Goal: Task Accomplishment & Management: Complete application form

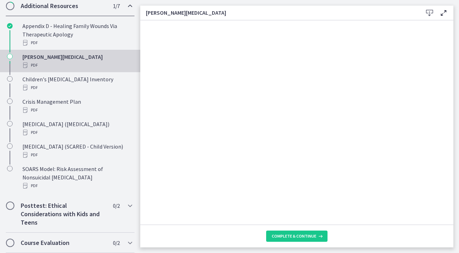
click at [428, 12] on icon at bounding box center [430, 13] width 8 height 8
click at [293, 234] on span "Complete & continue" at bounding box center [294, 237] width 45 height 6
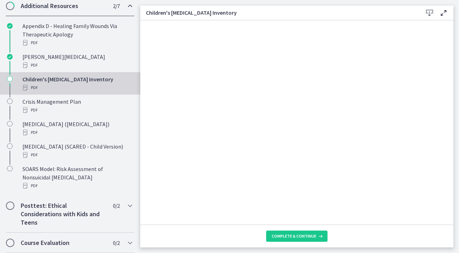
click at [431, 12] on icon at bounding box center [430, 13] width 8 height 8
click at [290, 241] on button "Complete & continue" at bounding box center [296, 236] width 61 height 11
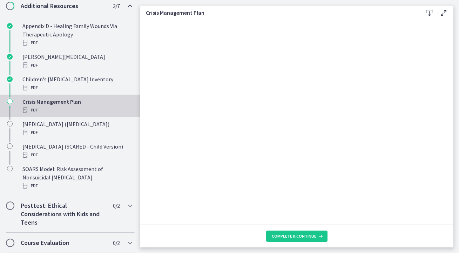
click at [432, 12] on icon at bounding box center [430, 13] width 8 height 8
click at [300, 237] on span "Complete & continue" at bounding box center [294, 237] width 45 height 6
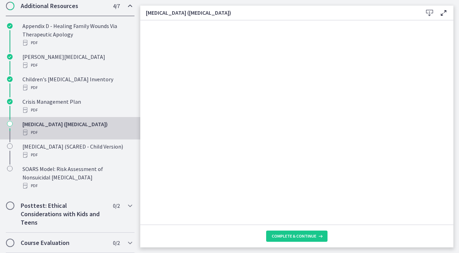
click at [431, 15] on icon at bounding box center [430, 13] width 8 height 8
click at [294, 234] on span "Complete & continue" at bounding box center [294, 237] width 45 height 6
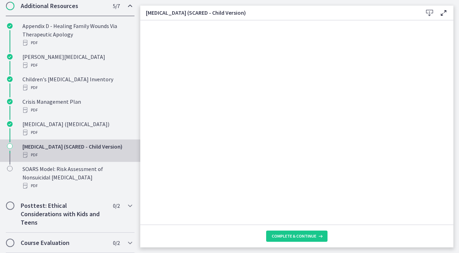
click at [428, 10] on icon at bounding box center [430, 13] width 8 height 8
click at [284, 239] on span "Complete & continue" at bounding box center [294, 237] width 45 height 6
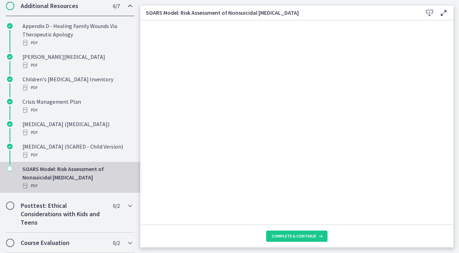
click at [427, 11] on icon at bounding box center [430, 13] width 8 height 8
click at [292, 237] on span "Complete & continue" at bounding box center [294, 237] width 45 height 6
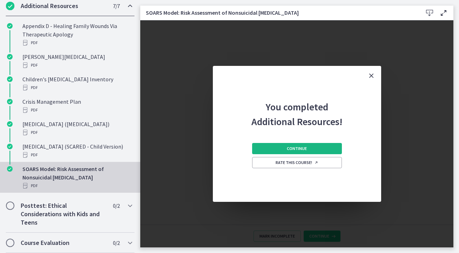
click at [299, 152] on button "Continue" at bounding box center [297, 148] width 90 height 11
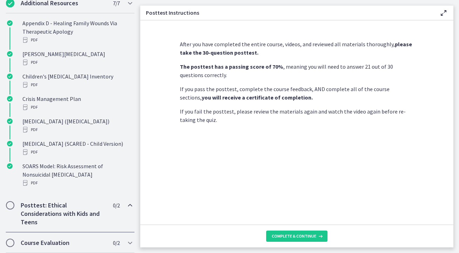
scroll to position [83, 0]
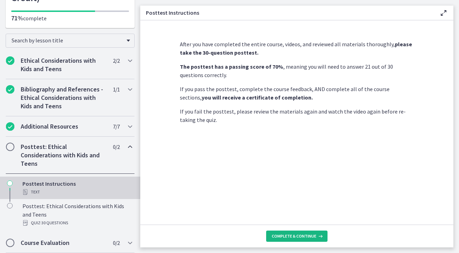
click at [297, 238] on span "Complete & continue" at bounding box center [294, 237] width 45 height 6
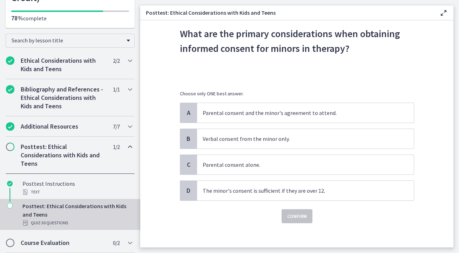
scroll to position [28, 0]
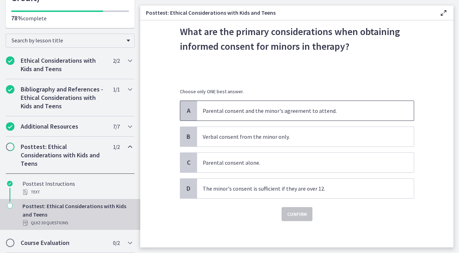
click at [227, 112] on p "Parental consent and the minor's agreement to attend." at bounding box center [299, 111] width 192 height 8
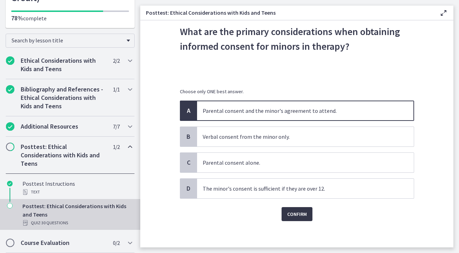
click at [293, 217] on span "Confirm" at bounding box center [297, 214] width 20 height 8
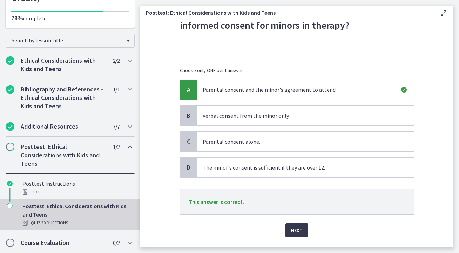
scroll to position [57, 0]
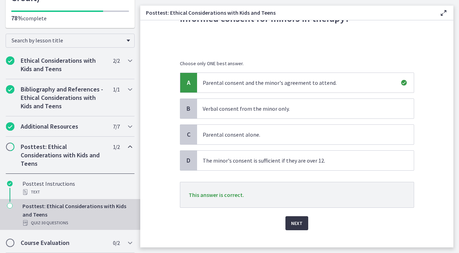
click at [299, 223] on span "Next" at bounding box center [297, 223] width 12 height 8
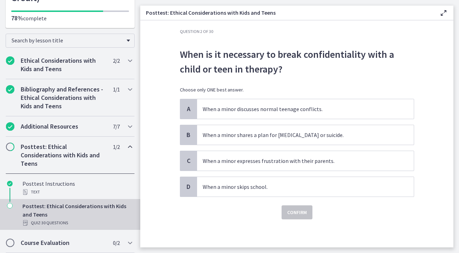
scroll to position [0, 0]
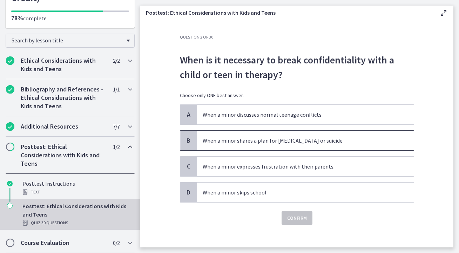
click at [302, 142] on p "When a minor shares a plan for self-harm or suicide." at bounding box center [299, 141] width 192 height 8
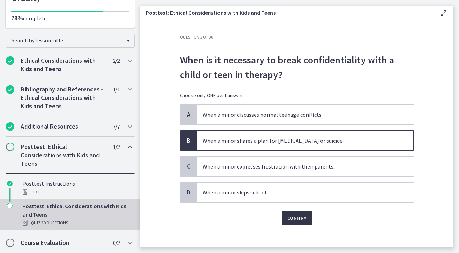
click at [298, 220] on span "Confirm" at bounding box center [297, 218] width 20 height 8
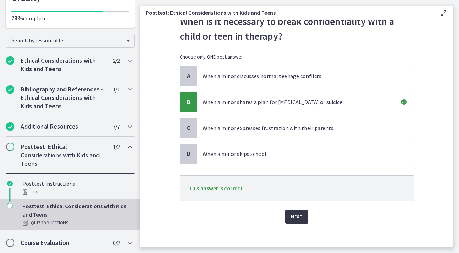
scroll to position [43, 0]
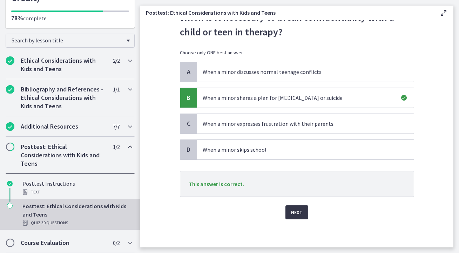
click at [298, 211] on span "Next" at bounding box center [297, 212] width 12 height 8
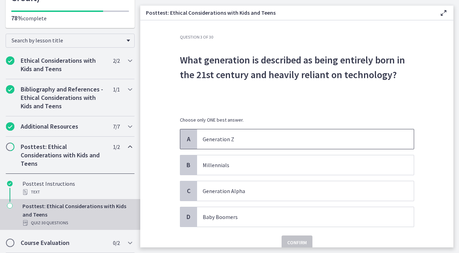
click at [248, 135] on span "Generation Z" at bounding box center [305, 140] width 217 height 20
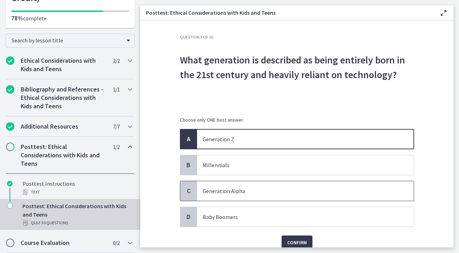
click at [215, 190] on p "Generation Alpha" at bounding box center [299, 191] width 192 height 8
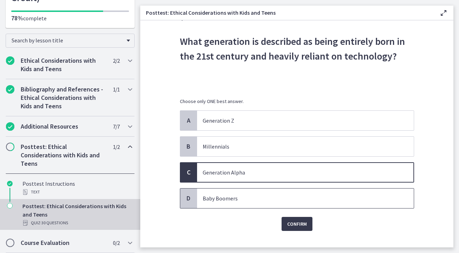
scroll to position [30, 0]
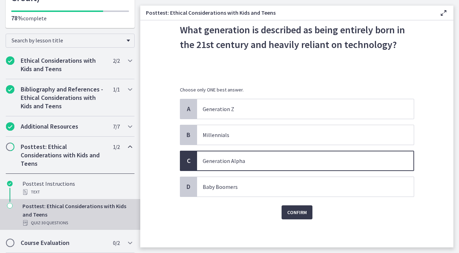
click at [291, 205] on div "Confirm" at bounding box center [297, 208] width 234 height 22
click at [292, 211] on span "Confirm" at bounding box center [297, 212] width 20 height 8
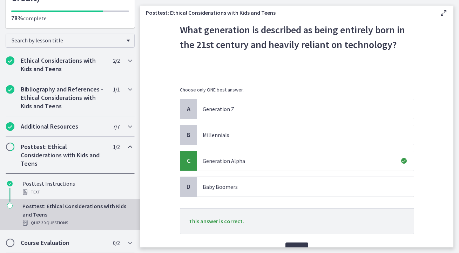
scroll to position [64, 0]
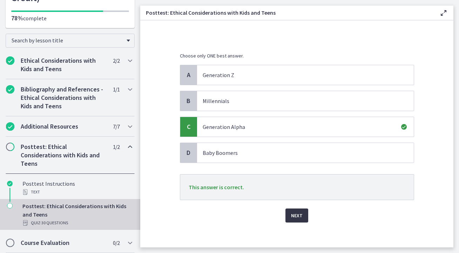
click at [298, 219] on span "Next" at bounding box center [297, 216] width 12 height 8
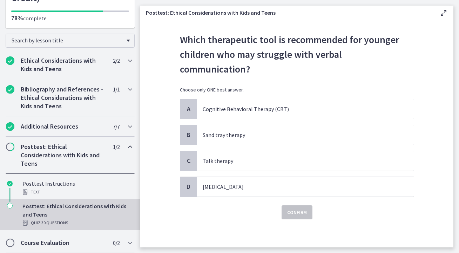
scroll to position [0, 0]
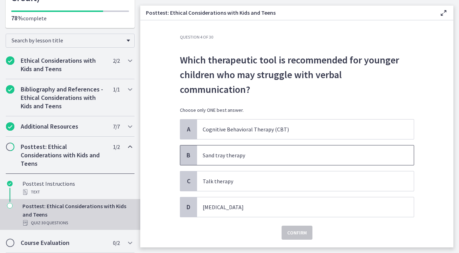
click at [206, 151] on p "Sand tray therapy" at bounding box center [299, 155] width 192 height 8
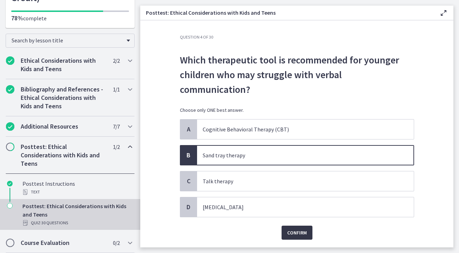
click at [303, 229] on span "Confirm" at bounding box center [297, 233] width 20 height 8
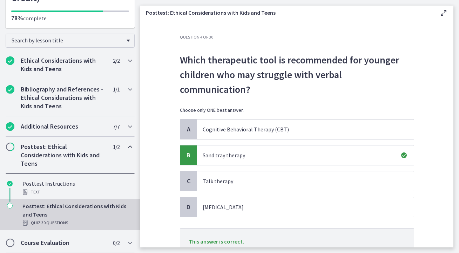
scroll to position [43, 0]
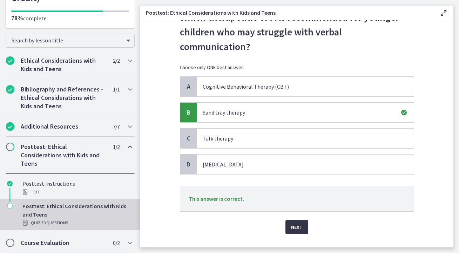
click at [301, 223] on span "Next" at bounding box center [297, 227] width 12 height 8
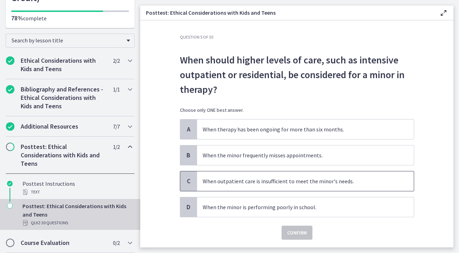
click at [263, 179] on p "When outpatient care is insufficient to meet the minor's needs." at bounding box center [299, 181] width 192 height 8
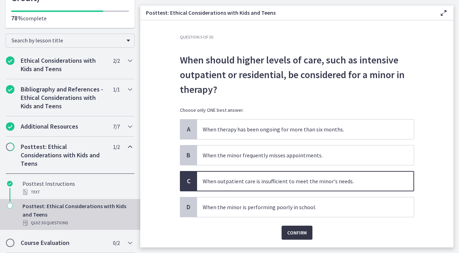
click at [293, 232] on span "Confirm" at bounding box center [297, 233] width 20 height 8
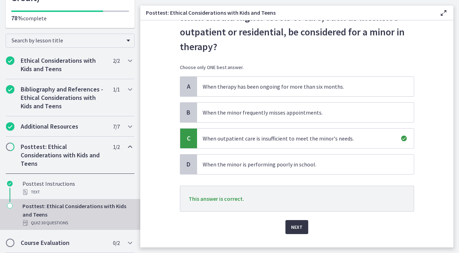
scroll to position [46, 0]
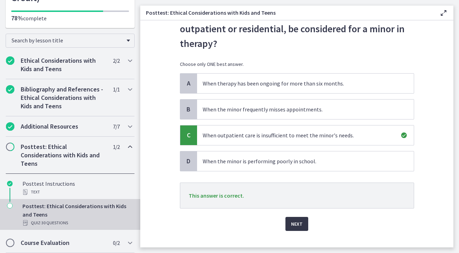
click at [294, 222] on span "Next" at bounding box center [297, 224] width 12 height 8
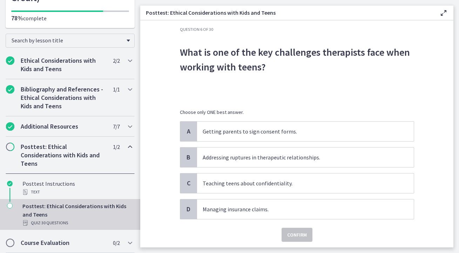
scroll to position [8, 0]
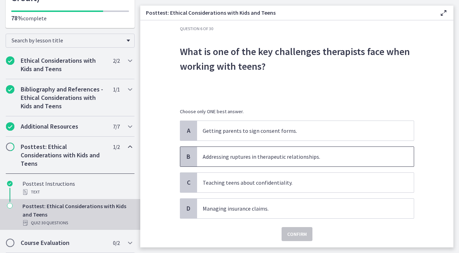
click at [283, 157] on p "Addressing ruptures in therapeutic relationships." at bounding box center [299, 157] width 192 height 8
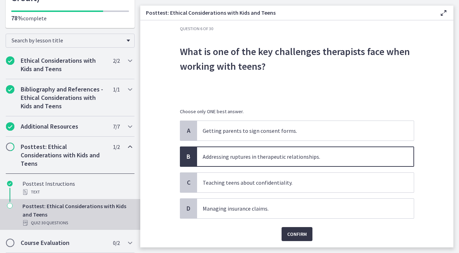
click at [300, 235] on span "Confirm" at bounding box center [297, 234] width 20 height 8
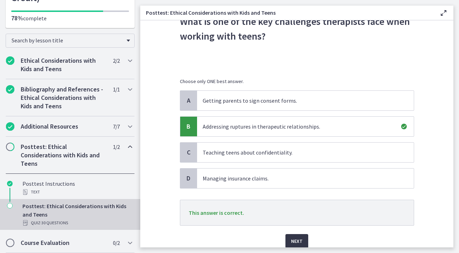
scroll to position [55, 0]
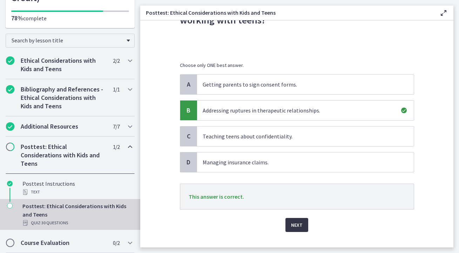
click at [301, 223] on span "Next" at bounding box center [297, 225] width 12 height 8
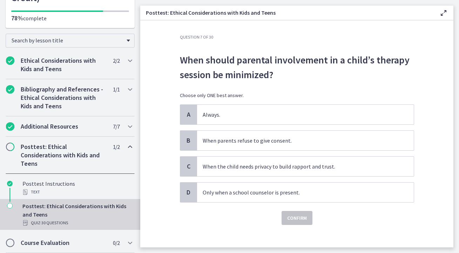
click at [243, 77] on p "When should parental involvement in a child’s therapy session be minimized?" at bounding box center [297, 67] width 234 height 29
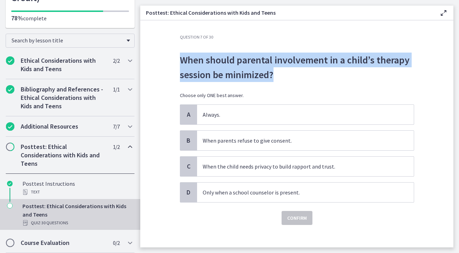
click at [295, 79] on p "When should parental involvement in a child’s therapy session be minimized?" at bounding box center [297, 67] width 234 height 29
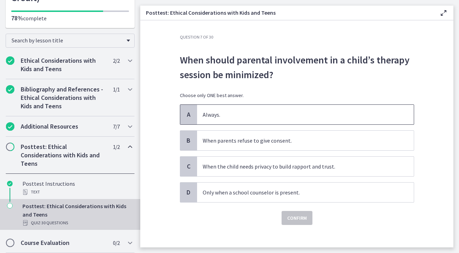
click at [222, 106] on span "Always." at bounding box center [305, 115] width 217 height 20
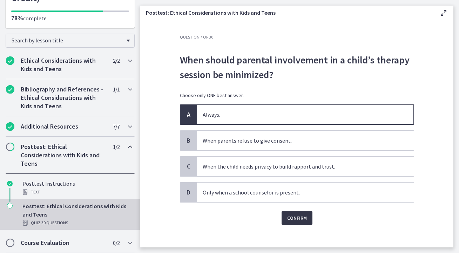
click at [302, 214] on button "Confirm" at bounding box center [297, 218] width 31 height 14
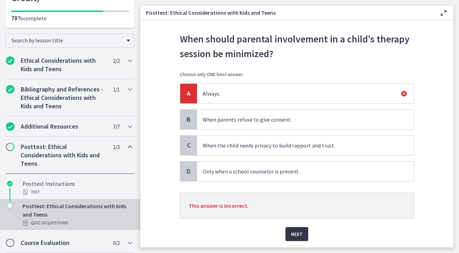
scroll to position [43, 0]
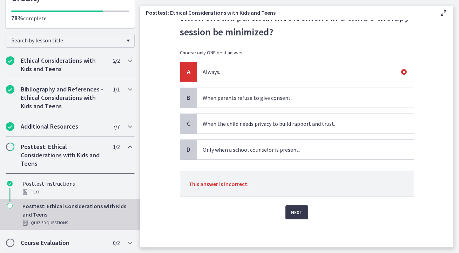
click at [300, 205] on div "Question 7 of 30 When should parental involvement in a child’s therapy session …" at bounding box center [297, 98] width 246 height 213
click at [300, 214] on span "Next" at bounding box center [297, 212] width 12 height 8
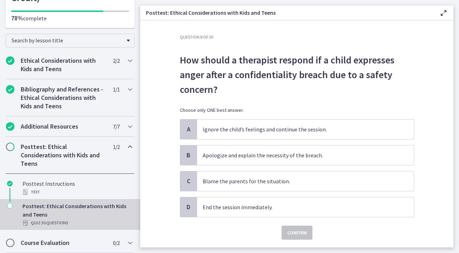
click at [308, 72] on p "How should a therapist respond if a child expresses anger after a confidentiali…" at bounding box center [297, 75] width 234 height 44
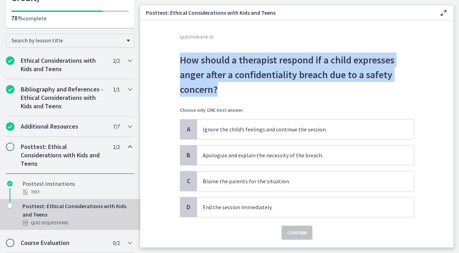
click at [308, 72] on p "How should a therapist respond if a child expresses anger after a confidentiali…" at bounding box center [297, 75] width 234 height 44
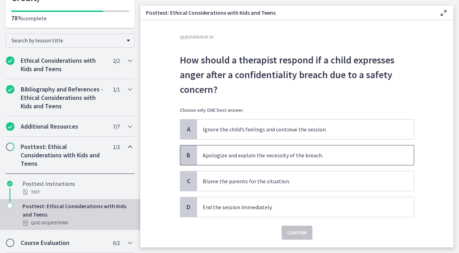
click at [247, 151] on p "Apologize and explain the necessity of the breach." at bounding box center [299, 155] width 192 height 8
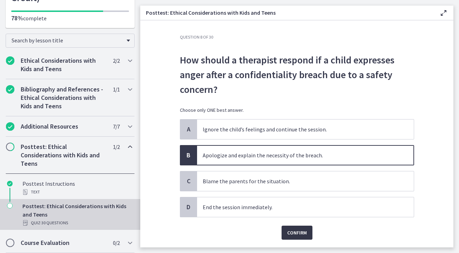
click at [307, 233] on button "Confirm" at bounding box center [297, 233] width 31 height 14
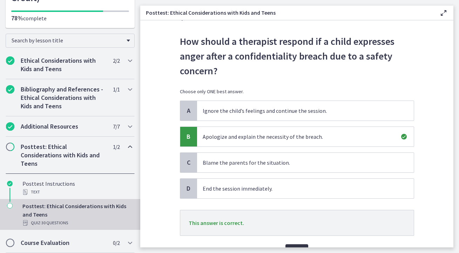
scroll to position [27, 0]
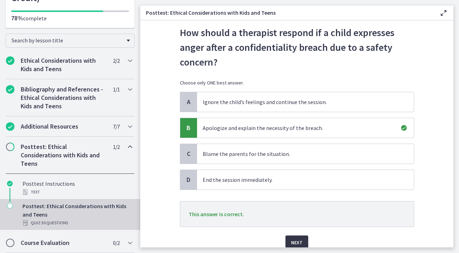
click at [301, 236] on button "Next" at bounding box center [297, 243] width 23 height 14
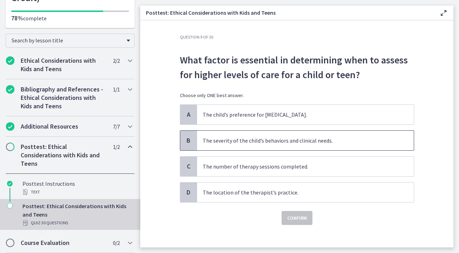
click at [274, 135] on span "The severity of the child’s behaviors and clinical needs." at bounding box center [305, 141] width 217 height 20
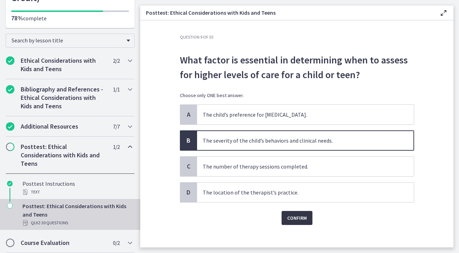
click at [284, 220] on button "Confirm" at bounding box center [297, 218] width 31 height 14
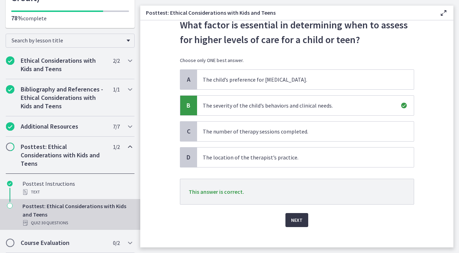
scroll to position [43, 0]
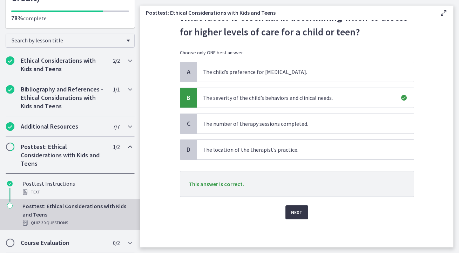
click at [299, 210] on span "Next" at bounding box center [297, 212] width 12 height 8
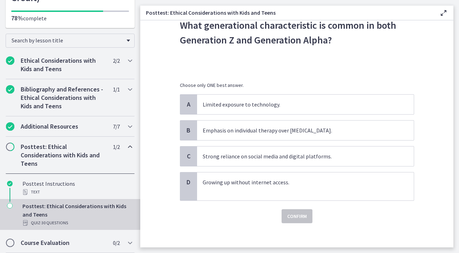
scroll to position [39, 0]
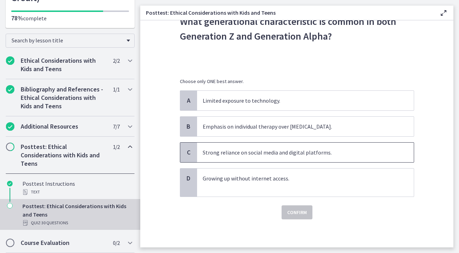
click at [343, 142] on div "C Strong reliance on social media and digital platforms." at bounding box center [297, 152] width 234 height 20
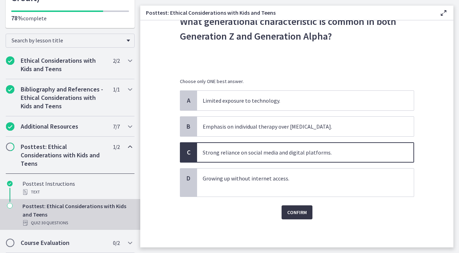
click at [293, 214] on span "Confirm" at bounding box center [297, 212] width 20 height 8
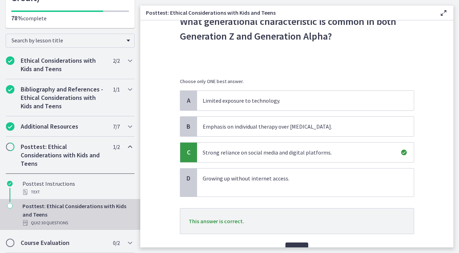
scroll to position [76, 0]
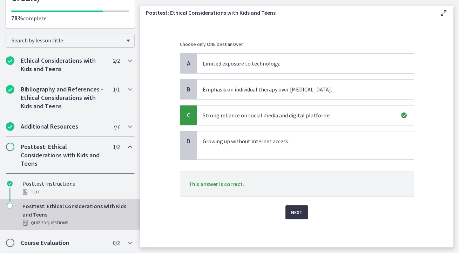
click at [298, 212] on span "Next" at bounding box center [297, 212] width 12 height 8
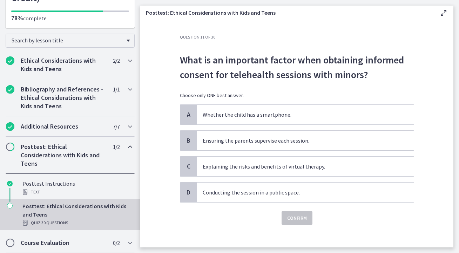
scroll to position [6, 0]
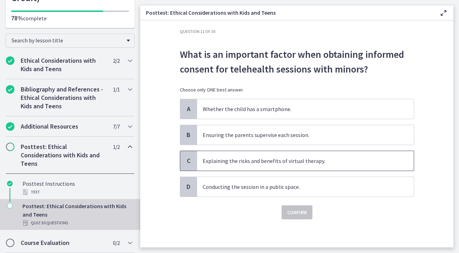
click at [335, 161] on p "Explaining the risks and benefits of virtual therapy." at bounding box center [299, 161] width 192 height 8
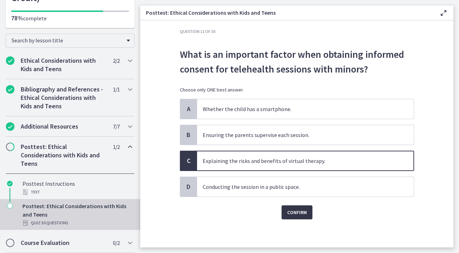
click at [297, 210] on span "Confirm" at bounding box center [297, 212] width 20 height 8
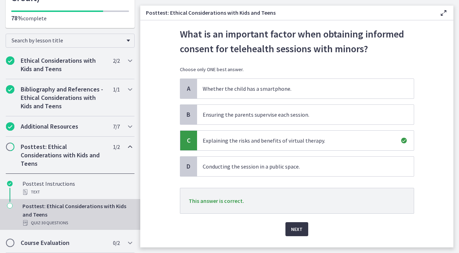
scroll to position [43, 0]
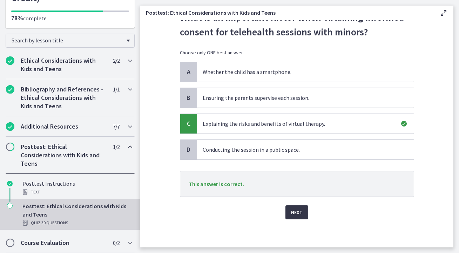
click at [297, 214] on span "Next" at bounding box center [297, 212] width 12 height 8
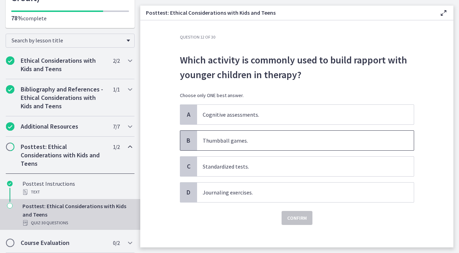
click at [237, 141] on p "Thumbball games." at bounding box center [299, 141] width 192 height 8
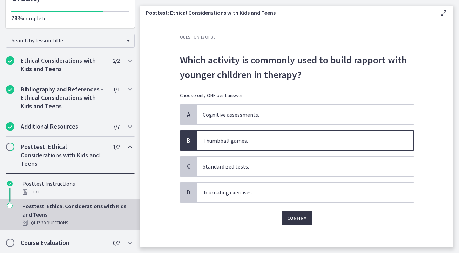
click at [295, 218] on span "Confirm" at bounding box center [297, 218] width 20 height 8
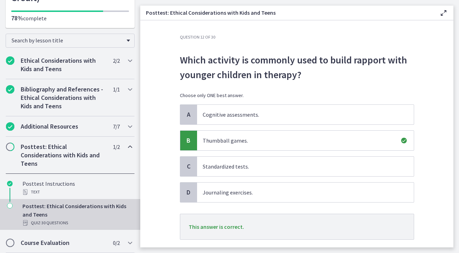
scroll to position [36, 0]
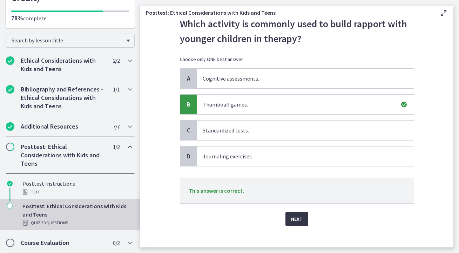
click at [296, 219] on span "Next" at bounding box center [297, 219] width 12 height 8
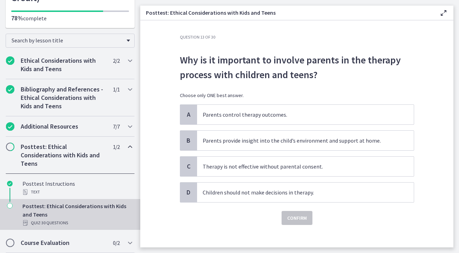
click at [293, 61] on p "Why is it important to involve parents in the therapy process with children and…" at bounding box center [297, 67] width 234 height 29
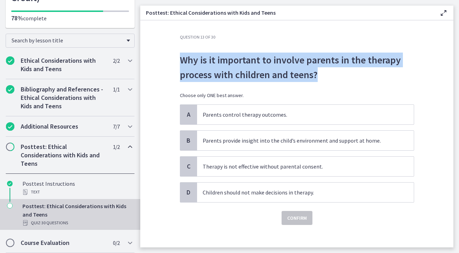
click at [329, 71] on p "Why is it important to involve parents in the therapy process with children and…" at bounding box center [297, 67] width 234 height 29
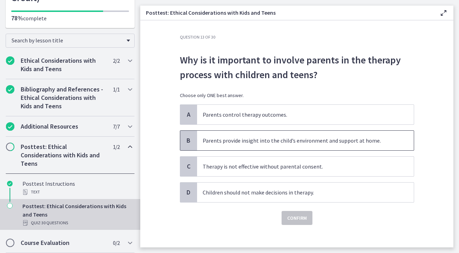
click at [285, 145] on span "Parents provide insight into the child’s environment and support at home." at bounding box center [305, 141] width 217 height 20
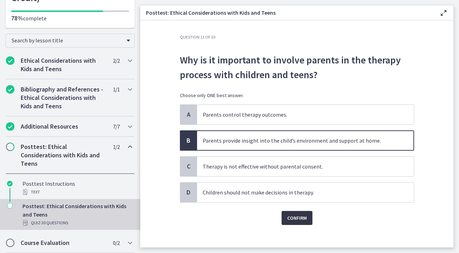
click at [289, 221] on span "Confirm" at bounding box center [297, 218] width 20 height 8
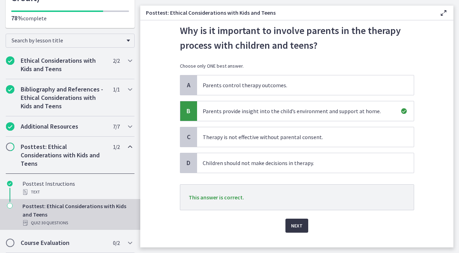
scroll to position [43, 0]
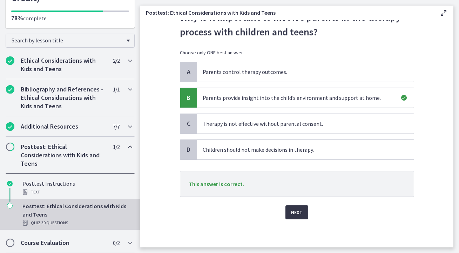
click at [299, 210] on span "Next" at bounding box center [297, 212] width 12 height 8
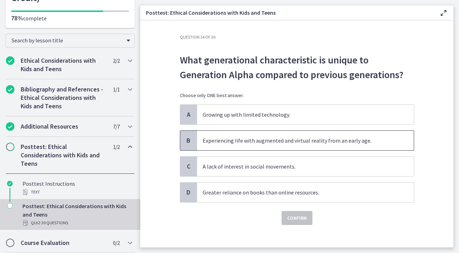
click at [253, 140] on p "Experiencing life with augmented and virtual reality from an early age." at bounding box center [299, 141] width 192 height 8
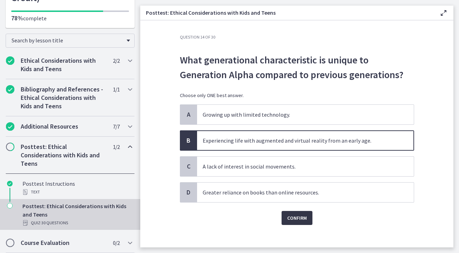
click at [294, 218] on span "Confirm" at bounding box center [297, 218] width 20 height 8
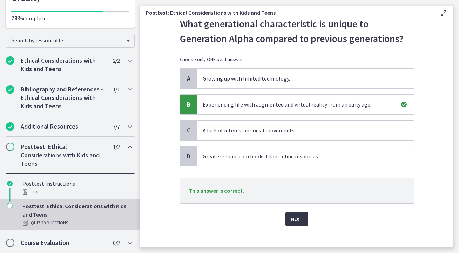
scroll to position [43, 0]
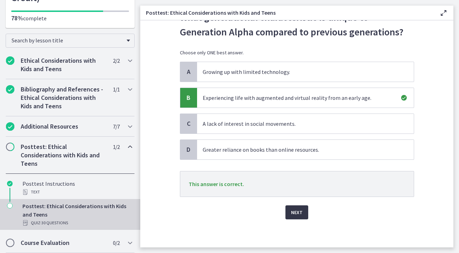
click at [297, 215] on span "Next" at bounding box center [297, 212] width 12 height 8
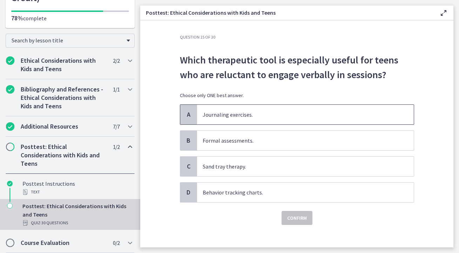
click at [213, 113] on p "Journaling exercises." at bounding box center [299, 115] width 192 height 8
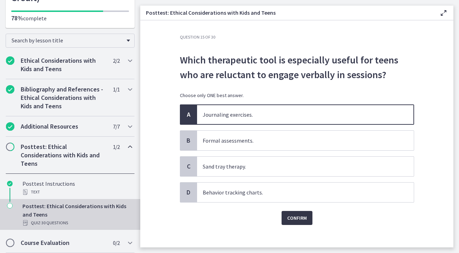
click at [302, 219] on span "Confirm" at bounding box center [297, 218] width 20 height 8
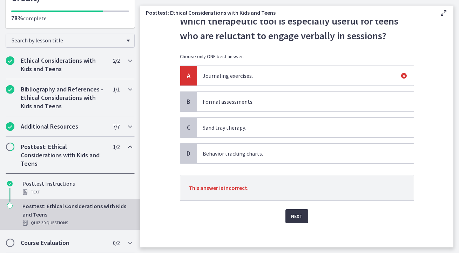
scroll to position [43, 0]
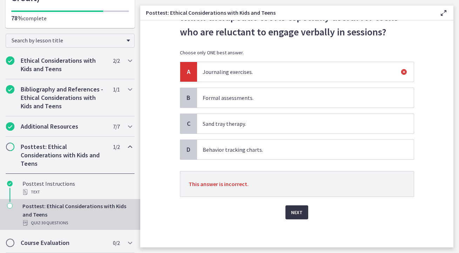
click at [301, 212] on span "Next" at bounding box center [297, 212] width 12 height 8
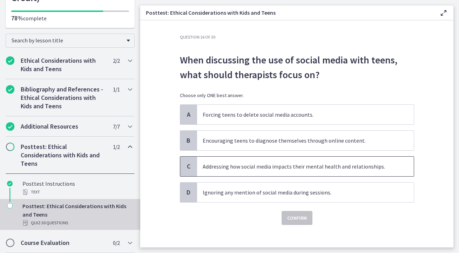
click at [299, 163] on p "Addressing how social media impacts their mental health and relationships." at bounding box center [299, 166] width 192 height 8
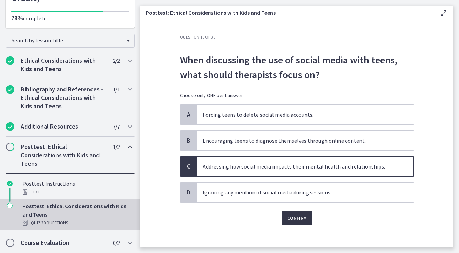
click at [290, 218] on span "Confirm" at bounding box center [297, 218] width 20 height 8
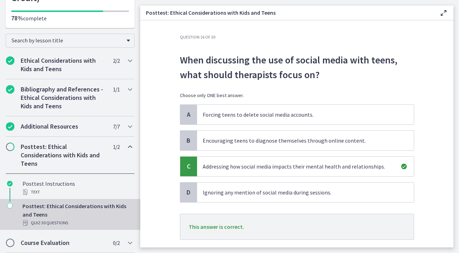
scroll to position [43, 0]
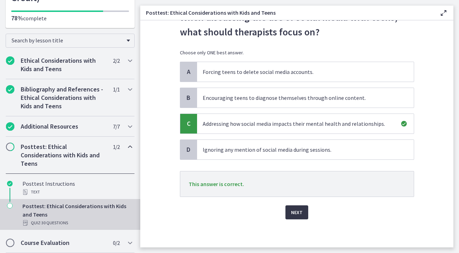
click at [298, 210] on span "Next" at bounding box center [297, 212] width 12 height 8
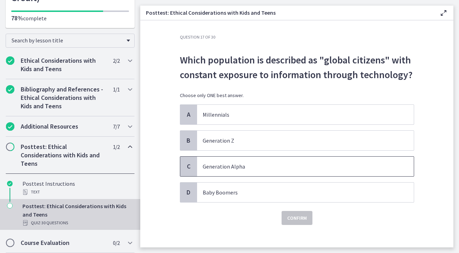
click at [223, 166] on p "Generation Alpha" at bounding box center [299, 166] width 192 height 8
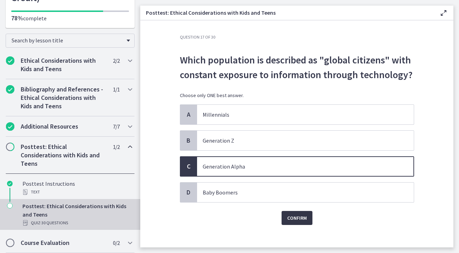
click at [289, 217] on span "Confirm" at bounding box center [297, 218] width 20 height 8
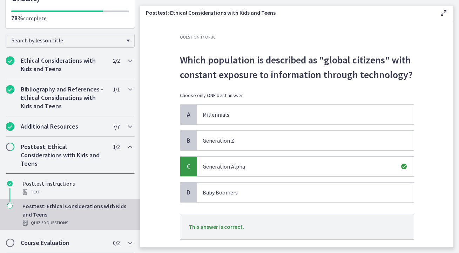
scroll to position [43, 0]
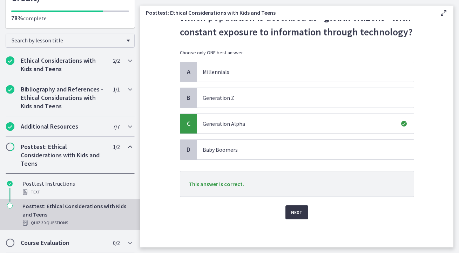
click at [293, 210] on span "Next" at bounding box center [297, 212] width 12 height 8
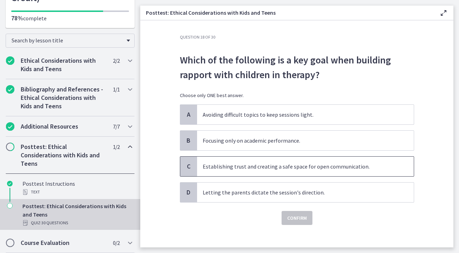
click at [311, 164] on p "Establishing trust and creating a safe space for open communication." at bounding box center [299, 166] width 192 height 8
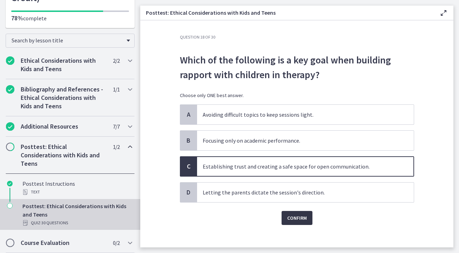
click at [293, 216] on span "Confirm" at bounding box center [297, 218] width 20 height 8
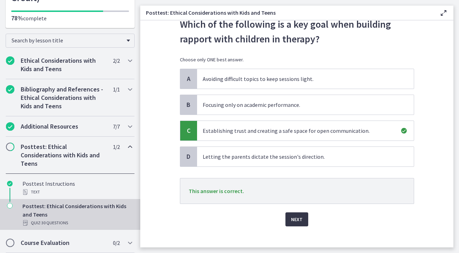
scroll to position [43, 0]
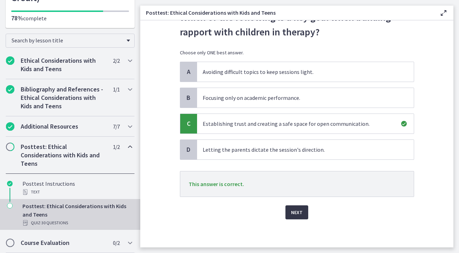
click at [299, 214] on span "Next" at bounding box center [297, 212] width 12 height 8
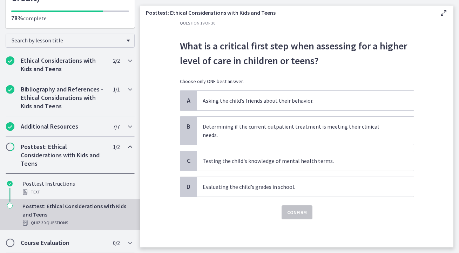
scroll to position [0, 0]
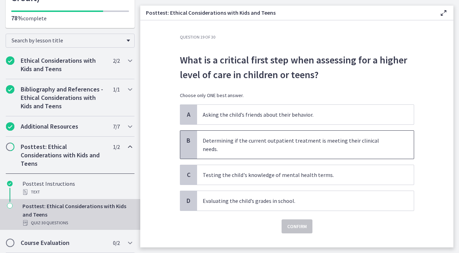
click at [252, 139] on p "Determining if the current outpatient treatment is meeting their clinical needs." at bounding box center [299, 145] width 192 height 17
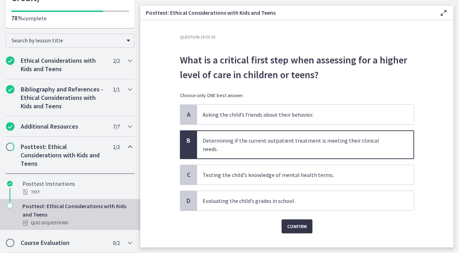
click at [299, 223] on span "Confirm" at bounding box center [297, 227] width 20 height 8
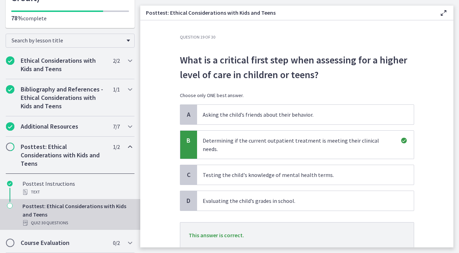
scroll to position [23, 0]
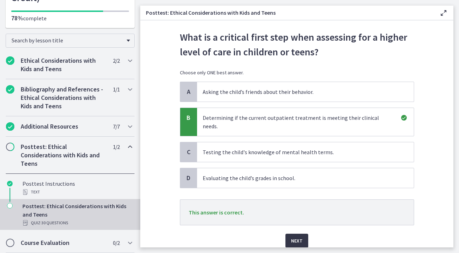
click at [300, 234] on button "Next" at bounding box center [297, 241] width 23 height 14
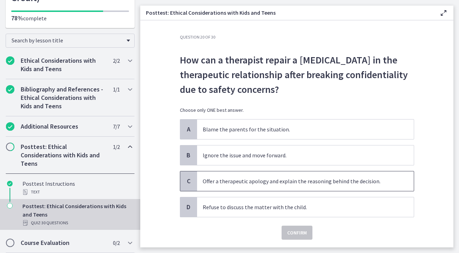
click at [279, 185] on p "Offer a therapeutic apology and explain the reasoning behind the decision." at bounding box center [299, 181] width 192 height 8
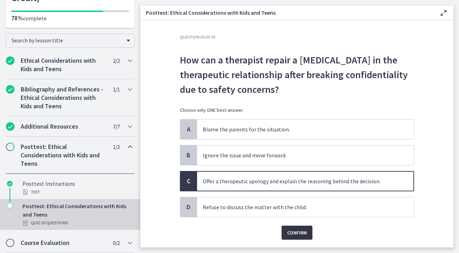
click at [298, 232] on span "Confirm" at bounding box center [297, 233] width 20 height 8
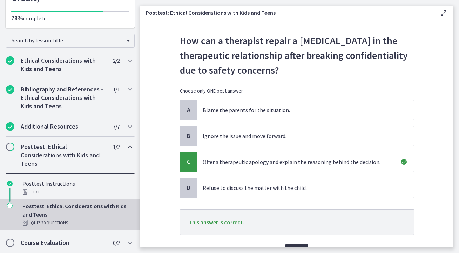
scroll to position [58, 0]
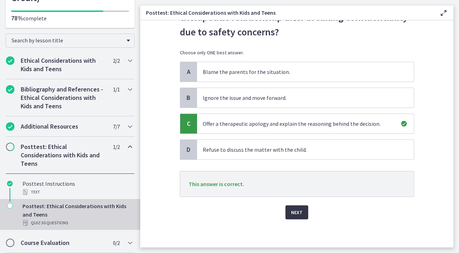
click at [297, 218] on button "Next" at bounding box center [297, 213] width 23 height 14
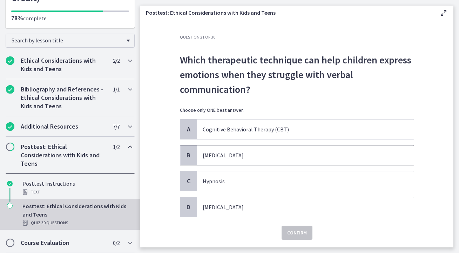
click at [261, 157] on p "Play therapy" at bounding box center [299, 155] width 192 height 8
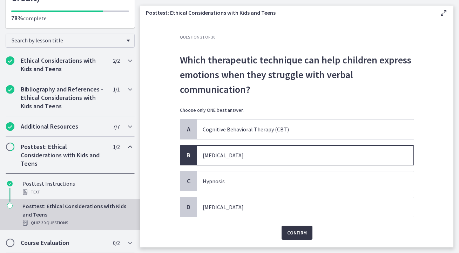
click at [295, 230] on span "Confirm" at bounding box center [297, 233] width 20 height 8
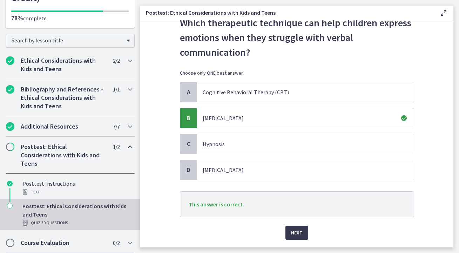
scroll to position [58, 0]
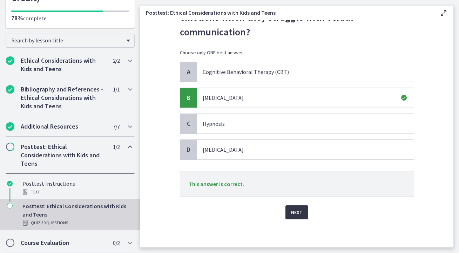
click at [298, 214] on span "Next" at bounding box center [297, 212] width 12 height 8
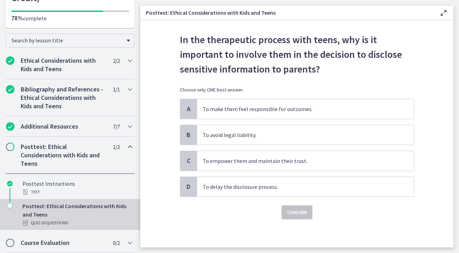
scroll to position [0, 0]
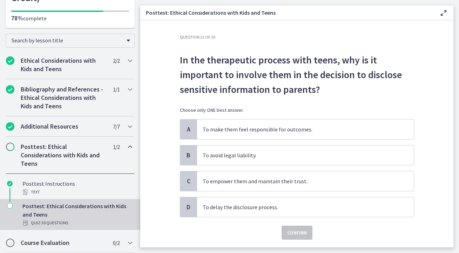
click at [332, 77] on p "In the therapeutic process with teens, why is it important to involve them in t…" at bounding box center [297, 75] width 234 height 44
click at [290, 186] on span "To empower them and maintain their trust." at bounding box center [305, 182] width 217 height 20
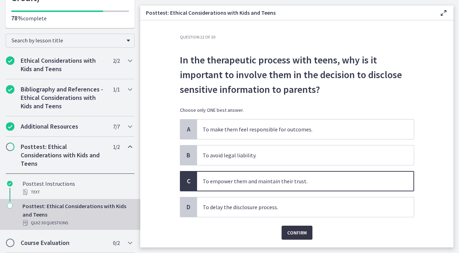
click at [298, 234] on span "Confirm" at bounding box center [297, 233] width 20 height 8
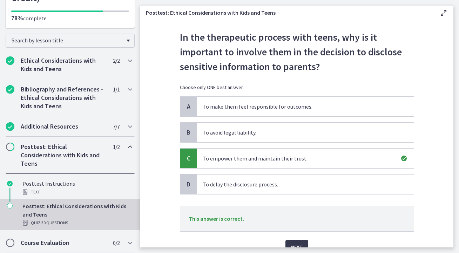
scroll to position [58, 0]
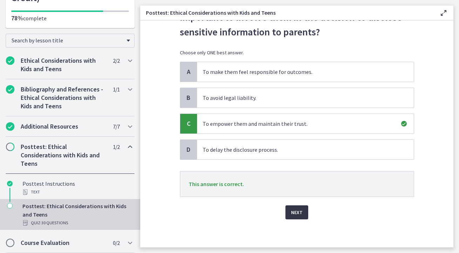
click at [304, 214] on button "Next" at bounding box center [297, 213] width 23 height 14
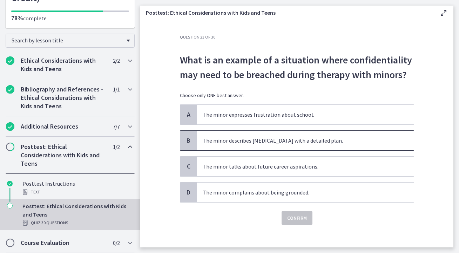
click at [235, 146] on span "The minor describes suicidal ideation with a detailed plan." at bounding box center [305, 141] width 217 height 20
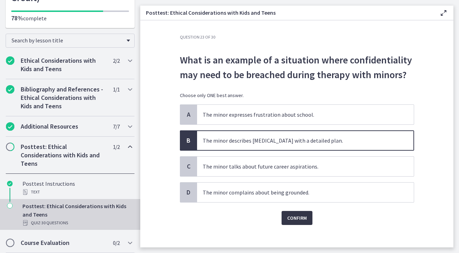
click at [287, 215] on button "Confirm" at bounding box center [297, 218] width 31 height 14
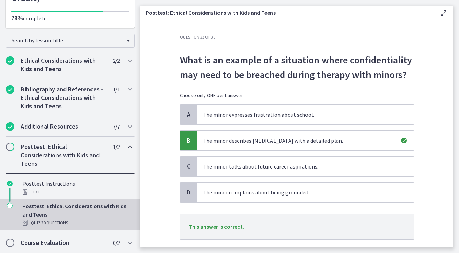
scroll to position [43, 0]
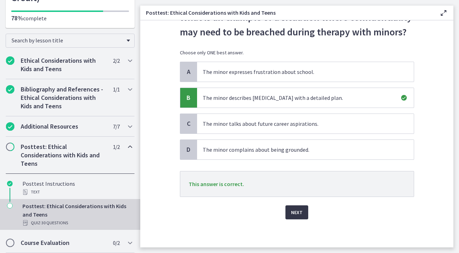
click at [297, 216] on span "Next" at bounding box center [297, 212] width 12 height 8
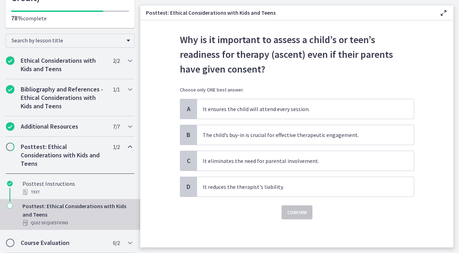
scroll to position [0, 0]
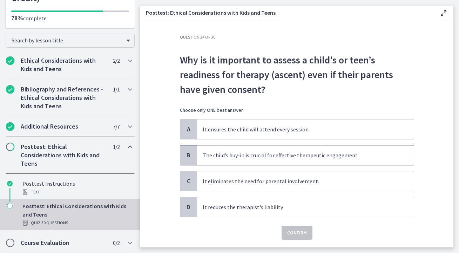
click at [267, 152] on p "The child’s buy-in is crucial for effective therapeutic engagement." at bounding box center [299, 155] width 192 height 8
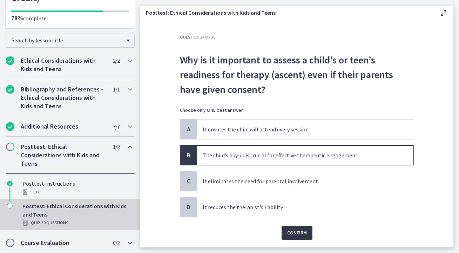
click at [290, 231] on span "Confirm" at bounding box center [297, 233] width 20 height 8
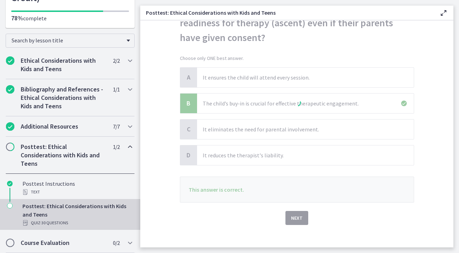
scroll to position [58, 0]
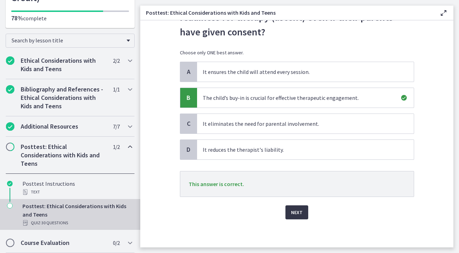
click at [295, 215] on span "Next" at bounding box center [297, 212] width 12 height 8
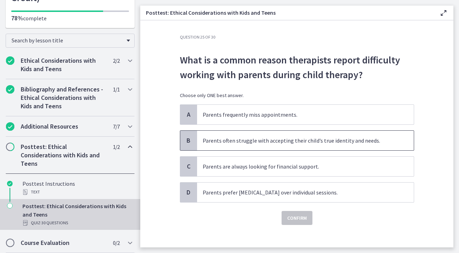
click at [262, 143] on p "Parents often struggle with accepting their child’s true identity and needs." at bounding box center [299, 141] width 192 height 8
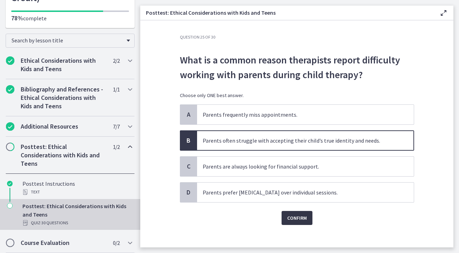
click at [289, 216] on span "Confirm" at bounding box center [297, 218] width 20 height 8
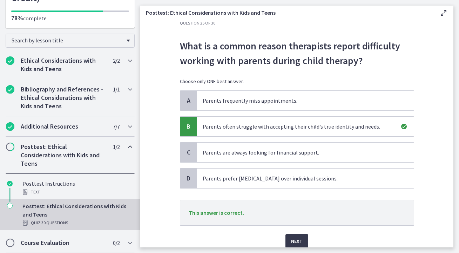
scroll to position [29, 0]
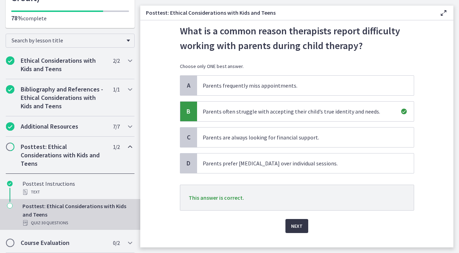
click at [299, 226] on span "Next" at bounding box center [297, 226] width 12 height 8
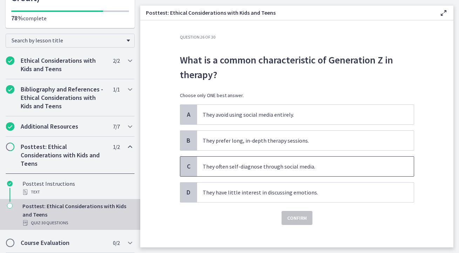
click at [327, 172] on span "They often self-diagnose through social media." at bounding box center [305, 167] width 217 height 20
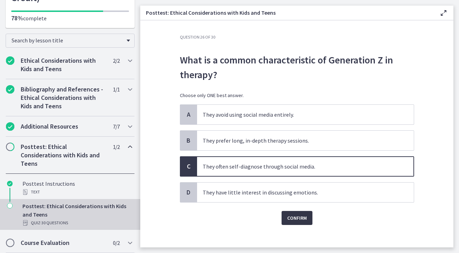
click at [300, 215] on span "Confirm" at bounding box center [297, 218] width 20 height 8
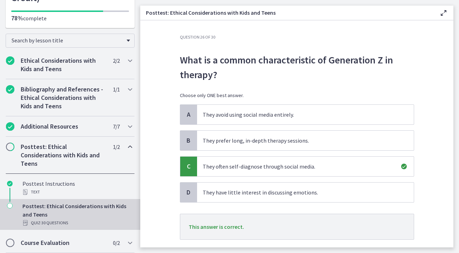
scroll to position [43, 0]
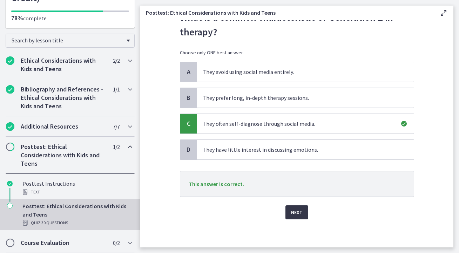
click at [300, 212] on span "Next" at bounding box center [297, 212] width 12 height 8
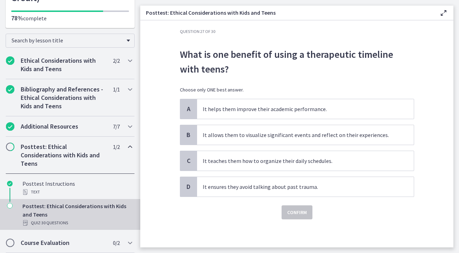
scroll to position [0, 0]
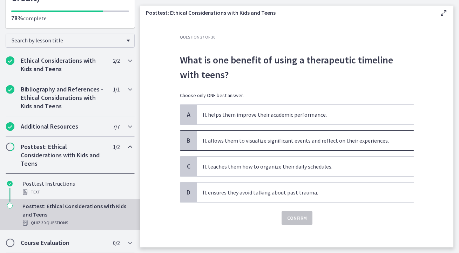
click at [303, 139] on p "It allows them to visualize significant events and reflect on their experiences." at bounding box center [299, 141] width 192 height 8
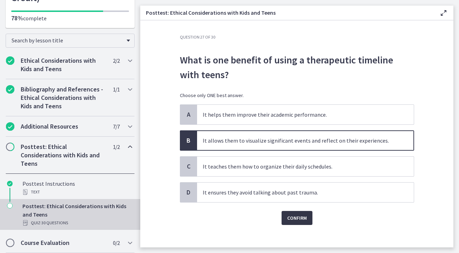
click at [291, 218] on span "Confirm" at bounding box center [297, 218] width 20 height 8
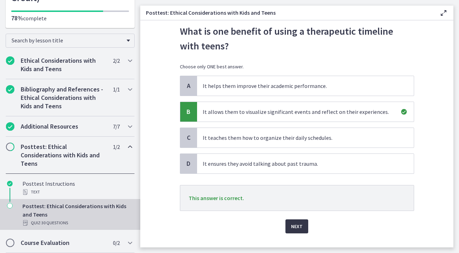
scroll to position [41, 0]
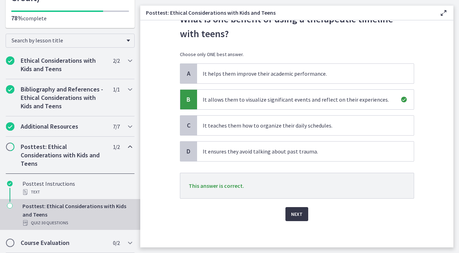
click at [300, 215] on span "Next" at bounding box center [297, 214] width 12 height 8
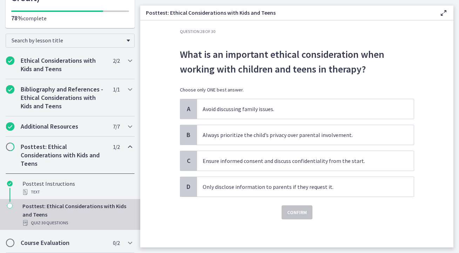
scroll to position [0, 0]
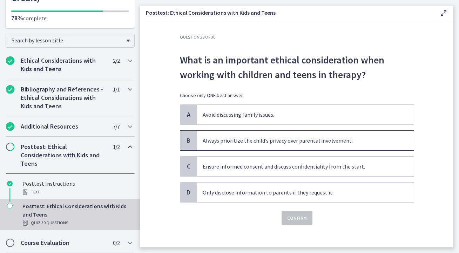
click at [272, 145] on p "Always prioritize the child’s privacy over parental involvement." at bounding box center [299, 141] width 192 height 8
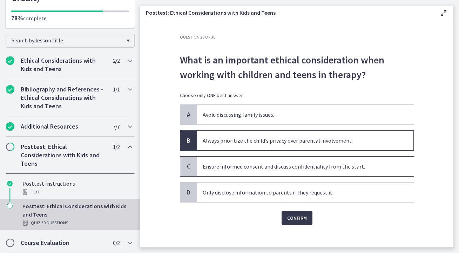
click at [341, 164] on p "Ensure informed consent and discuss confidentiality from the start." at bounding box center [299, 166] width 192 height 8
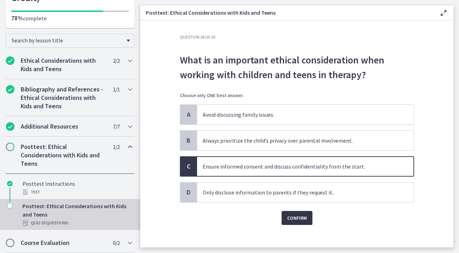
click at [311, 212] on button "Confirm" at bounding box center [297, 218] width 31 height 14
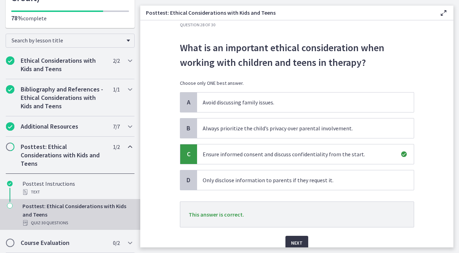
scroll to position [27, 0]
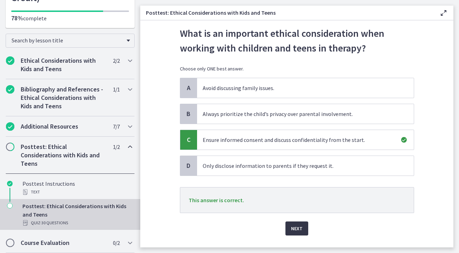
click at [303, 233] on button "Next" at bounding box center [297, 229] width 23 height 14
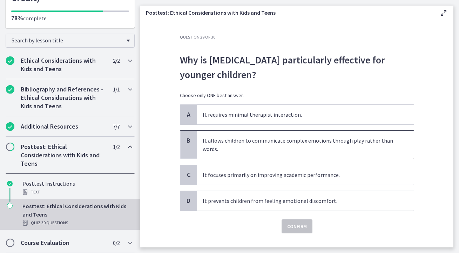
click at [261, 149] on p "It allows children to communicate complex emotions through play rather than wor…" at bounding box center [299, 145] width 192 height 17
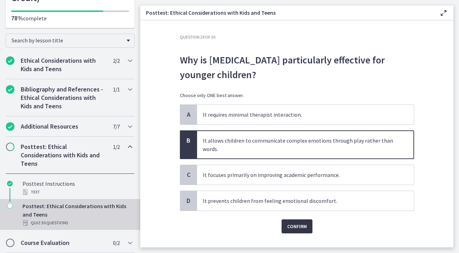
click at [301, 224] on span "Confirm" at bounding box center [297, 227] width 20 height 8
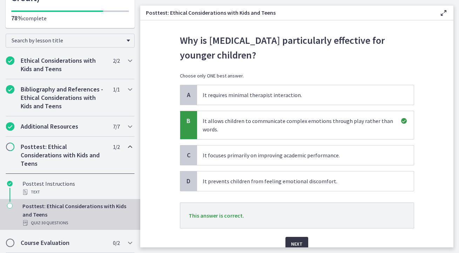
scroll to position [21, 0]
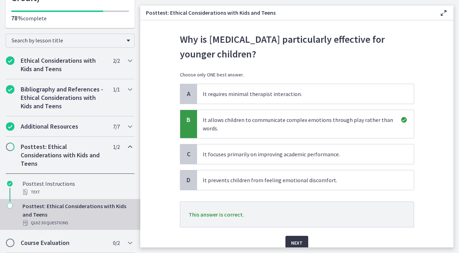
click at [294, 242] on span "Next" at bounding box center [297, 243] width 12 height 8
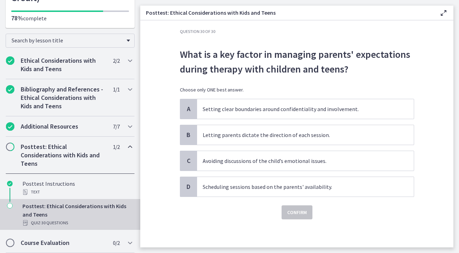
scroll to position [0, 0]
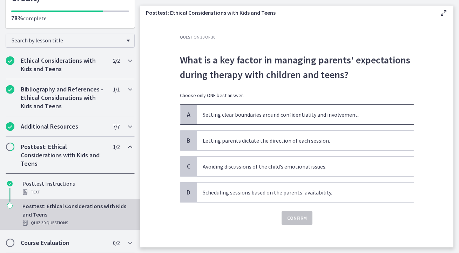
click at [265, 109] on span "Setting clear boundaries around confidentiality and involvement." at bounding box center [305, 115] width 217 height 20
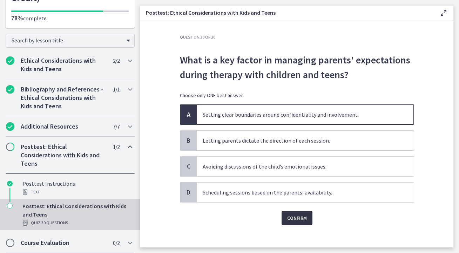
click at [292, 221] on span "Confirm" at bounding box center [297, 218] width 20 height 8
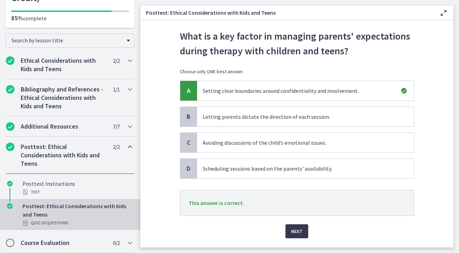
scroll to position [43, 0]
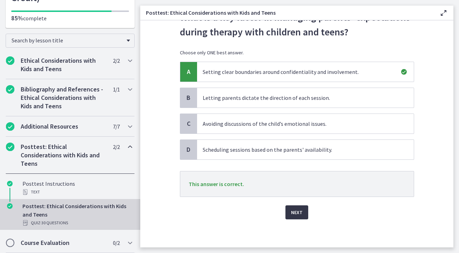
click at [296, 212] on span "Next" at bounding box center [297, 212] width 12 height 8
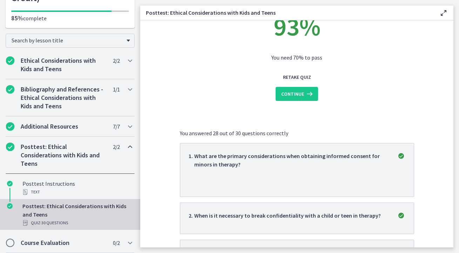
scroll to position [0, 0]
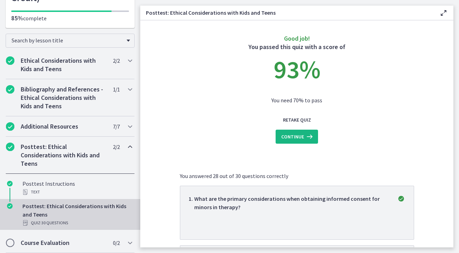
click at [305, 141] on button "Continue" at bounding box center [297, 137] width 42 height 14
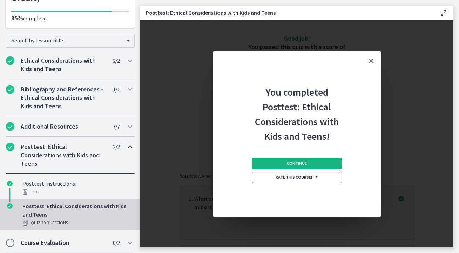
click at [302, 161] on span "Continue" at bounding box center [297, 164] width 20 height 6
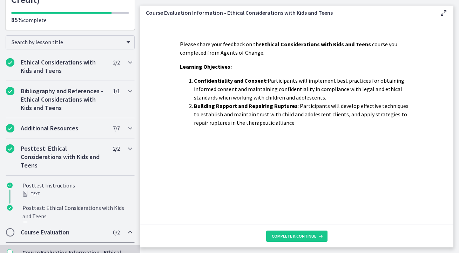
scroll to position [83, 0]
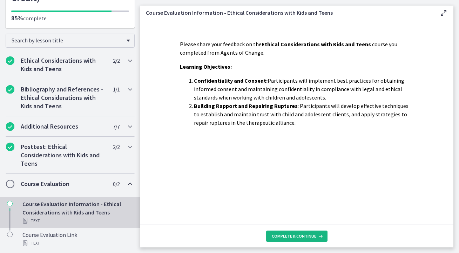
click at [283, 235] on span "Complete & continue" at bounding box center [294, 237] width 45 height 6
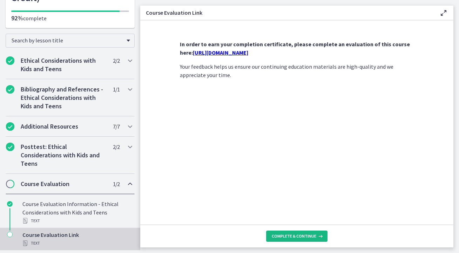
click at [282, 234] on span "Complete & continue" at bounding box center [294, 237] width 45 height 6
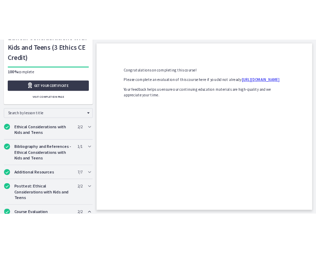
scroll to position [49, 0]
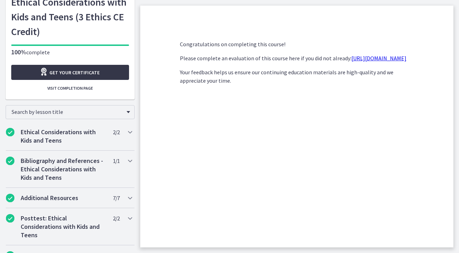
click at [107, 74] on link "Get your certificate" at bounding box center [70, 72] width 118 height 15
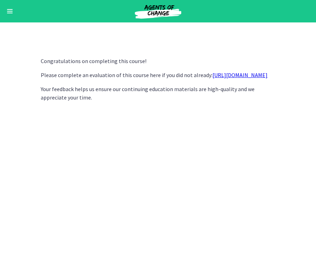
click at [7, 16] on div "Go to Dashboard" at bounding box center [158, 11] width 316 height 22
click at [9, 9] on span "Enable menu" at bounding box center [10, 9] width 6 height 1
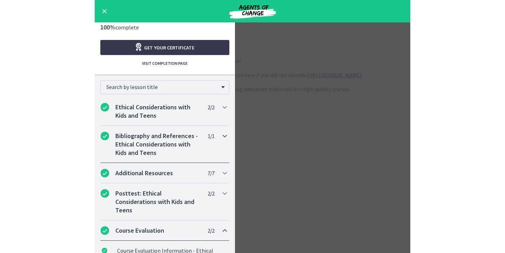
scroll to position [0, 0]
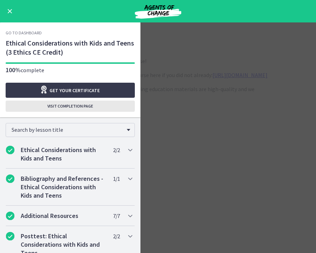
click at [67, 106] on span "Visit completion page" at bounding box center [70, 107] width 46 height 6
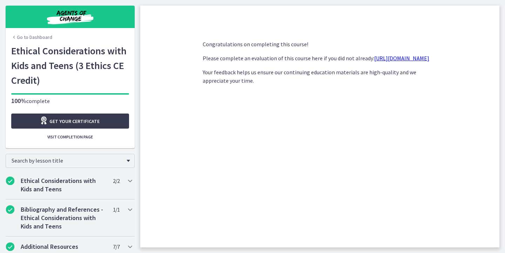
click at [43, 37] on link "Go to Dashboard" at bounding box center [31, 37] width 41 height 7
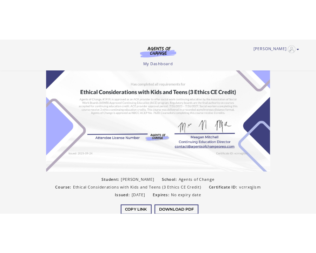
scroll to position [116, 0]
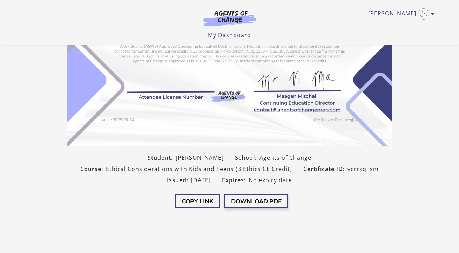
click at [263, 198] on button "Download PDF" at bounding box center [257, 201] width 64 height 14
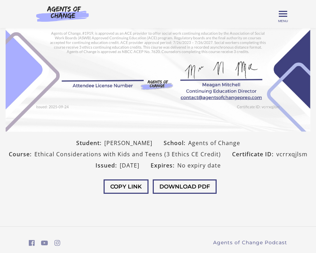
click at [55, 108] on img at bounding box center [158, 24] width 305 height 215
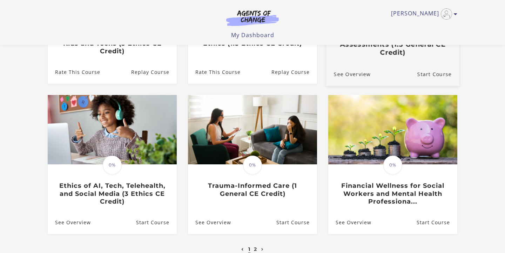
scroll to position [140, 0]
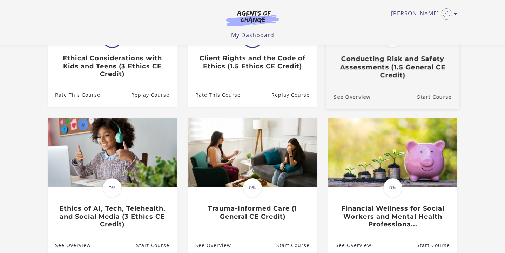
click at [409, 71] on h3 "Conducting Risk and Safety Assessments (1.5 General CE Credit)" at bounding box center [393, 67] width 118 height 25
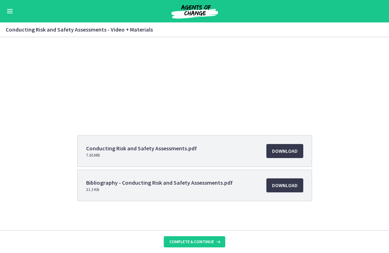
scroll to position [72, 0]
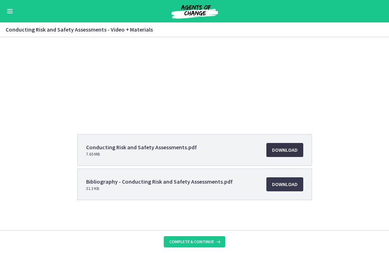
click at [285, 152] on span "Download Opens in a new window" at bounding box center [285, 150] width 26 height 8
click at [284, 181] on span "Download Opens in a new window" at bounding box center [285, 184] width 26 height 8
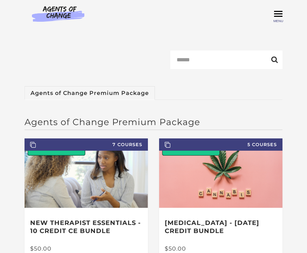
click at [279, 13] on span "Toggle menu" at bounding box center [278, 13] width 8 height 1
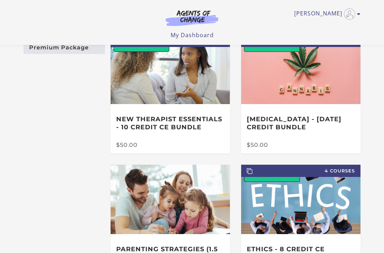
click at [203, 16] on img at bounding box center [191, 18] width 67 height 16
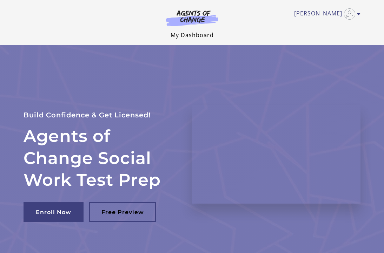
click at [208, 35] on link "My Dashboard" at bounding box center [192, 35] width 43 height 8
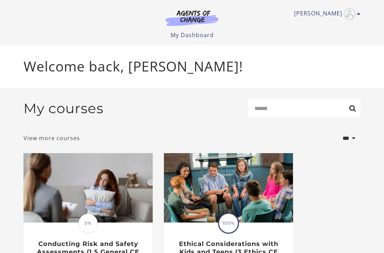
click at [38, 142] on link "View more courses" at bounding box center [52, 138] width 57 height 8
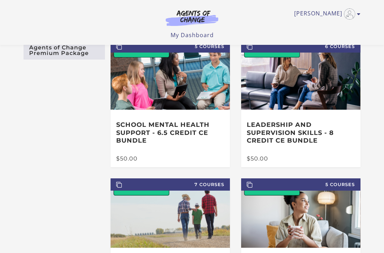
scroll to position [47, 0]
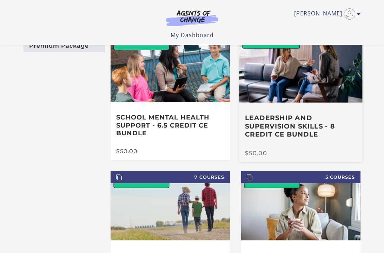
click at [262, 121] on h3 "Leadership and Supervision Skills - 8 Credit CE Bundle" at bounding box center [301, 126] width 112 height 25
